Goal: Communication & Community: Answer question/provide support

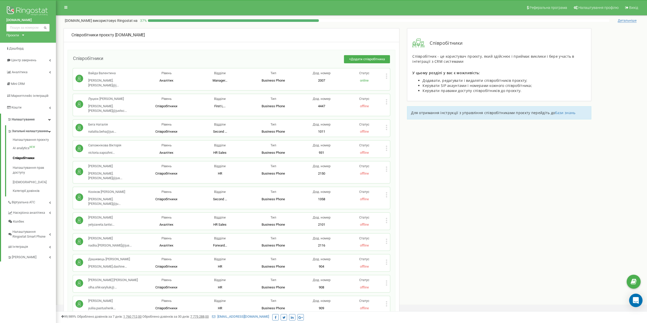
click at [639, 299] on div "Open Intercom Messenger" at bounding box center [635, 300] width 13 height 13
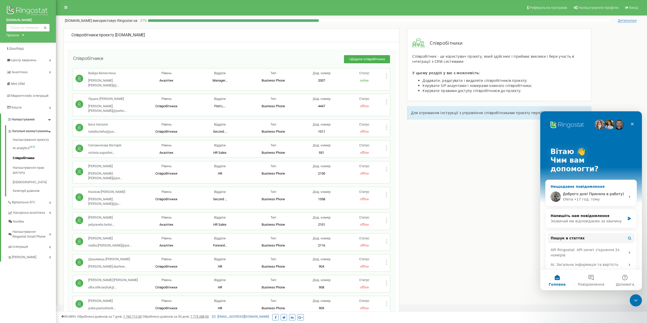
click at [614, 197] on div "Olena • 17 год. тому" at bounding box center [594, 199] width 63 height 5
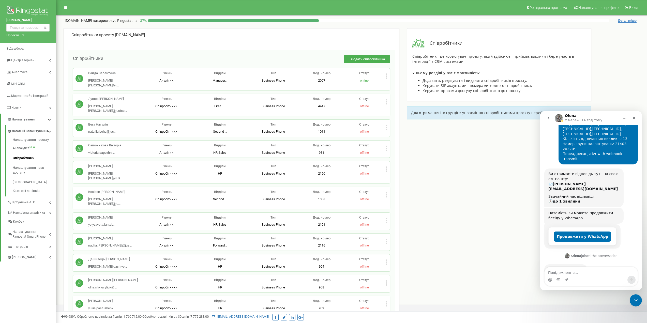
scroll to position [131, 0]
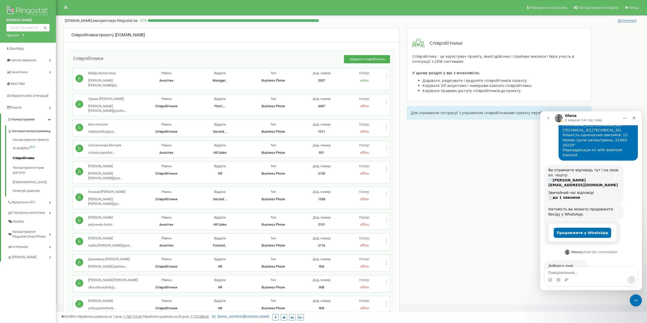
click at [579, 272] on textarea "Повідомлення..." at bounding box center [590, 271] width 93 height 9
type textarea "L"
type textarea "Доброго ранку! Готово?"
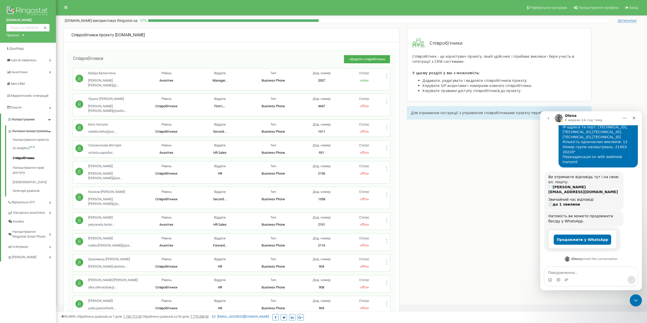
scroll to position [160, 0]
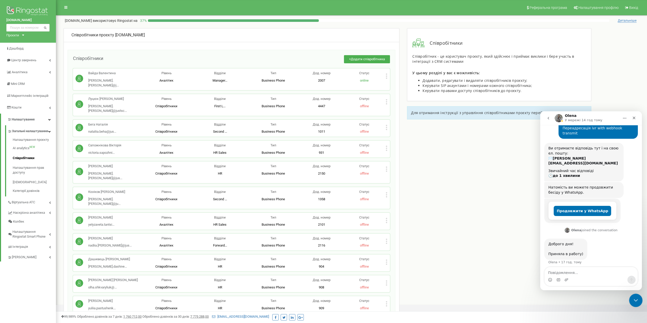
click at [634, 301] on icon "Закрити програму для спілкування Intercom" at bounding box center [635, 300] width 6 height 6
